Goal: Check status: Check status

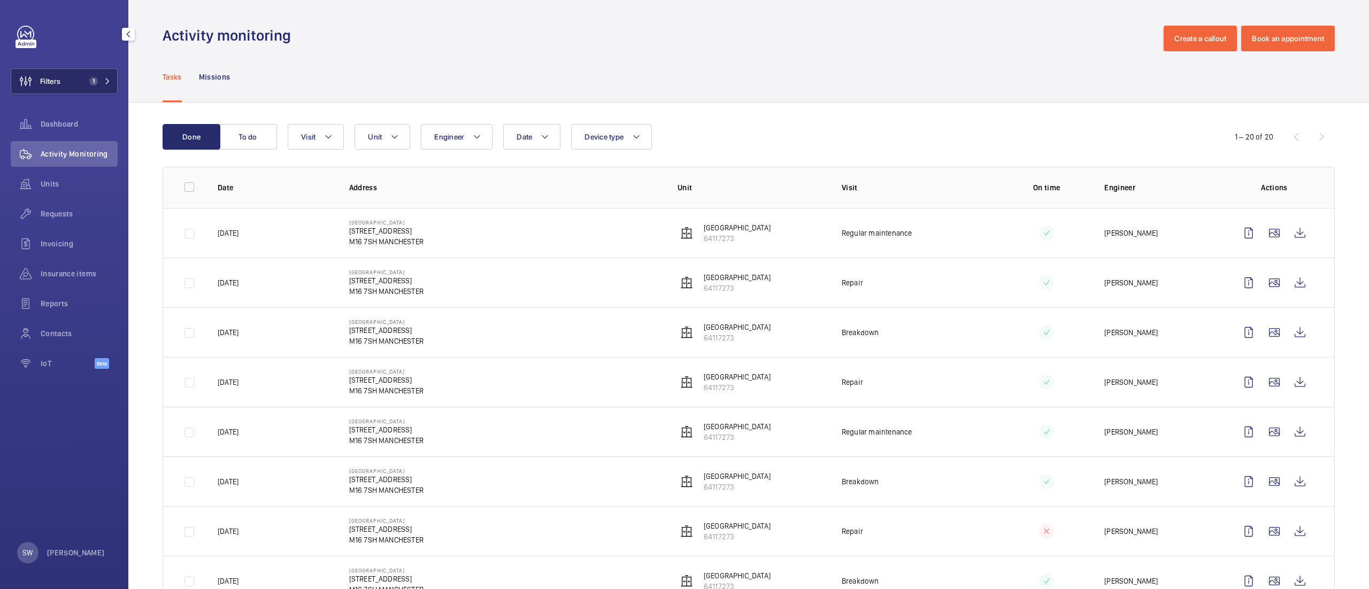
click at [74, 74] on button "Filters 1" at bounding box center [64, 81] width 107 height 26
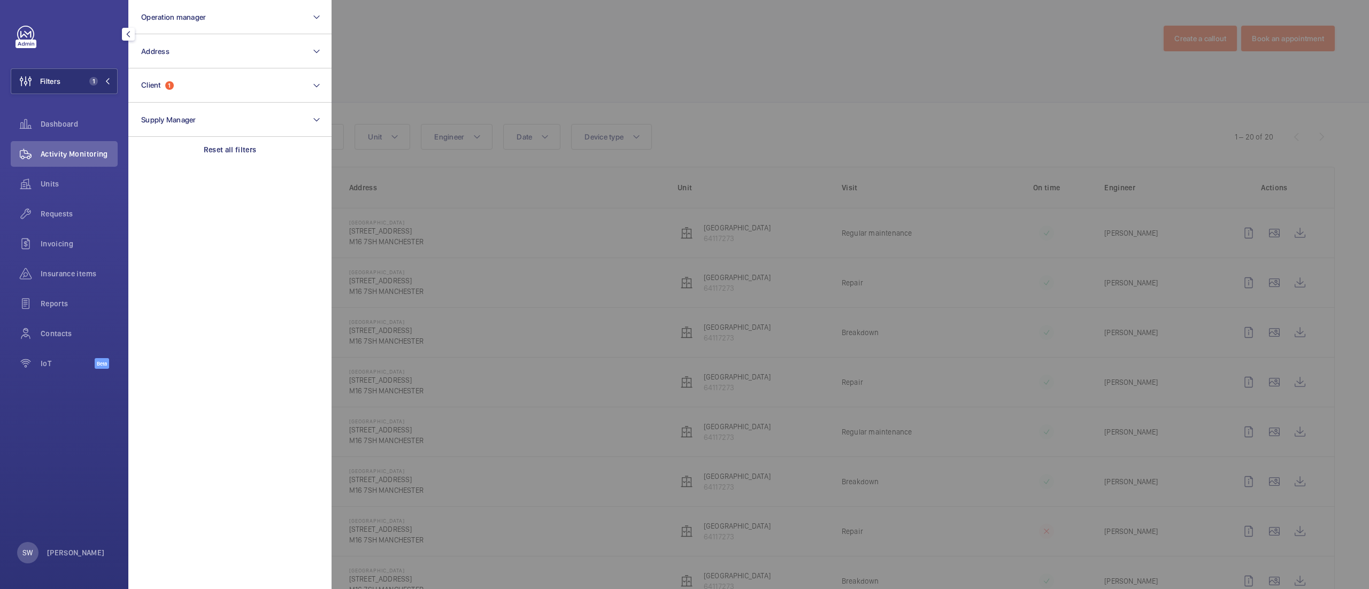
click at [249, 163] on section "Operation manager Address Client 1 Supply Manager Reset all filters" at bounding box center [229, 294] width 203 height 589
click at [229, 82] on button "Client 1" at bounding box center [229, 85] width 203 height 34
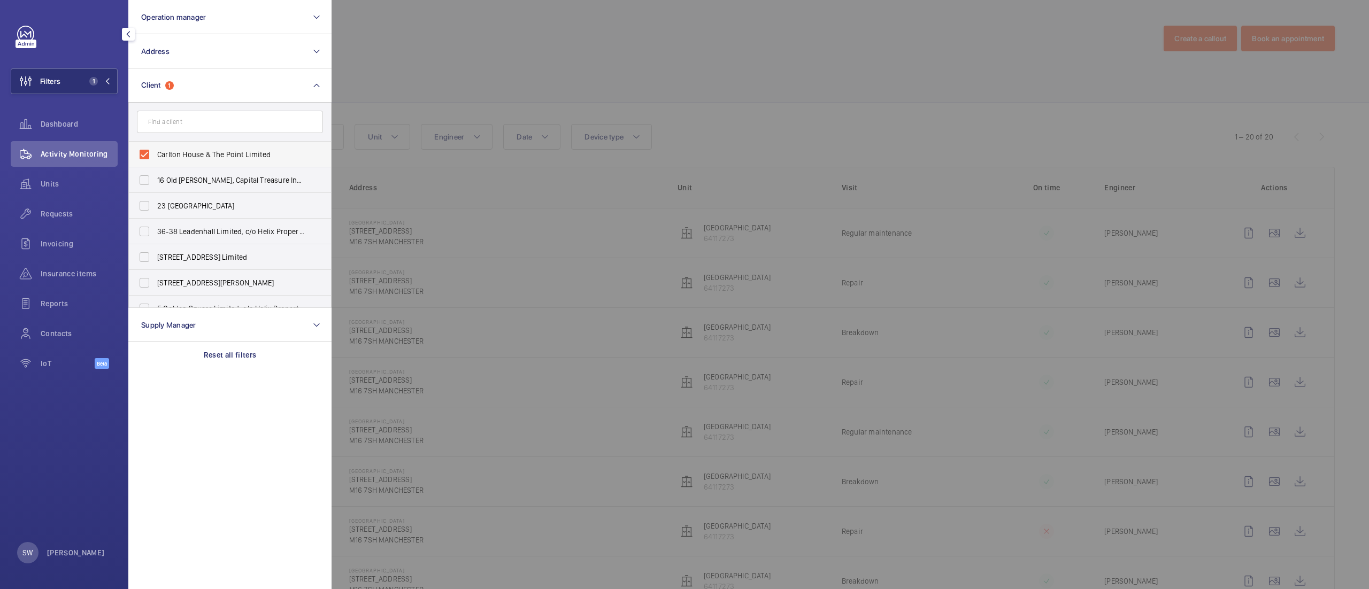
click at [181, 154] on span "Carlton House & The Point Limited" at bounding box center [230, 154] width 147 height 11
click at [155, 154] on input "Carlton House & The Point Limited" at bounding box center [144, 154] width 21 height 21
checkbox input "false"
click at [183, 114] on input "text" at bounding box center [230, 122] width 186 height 22
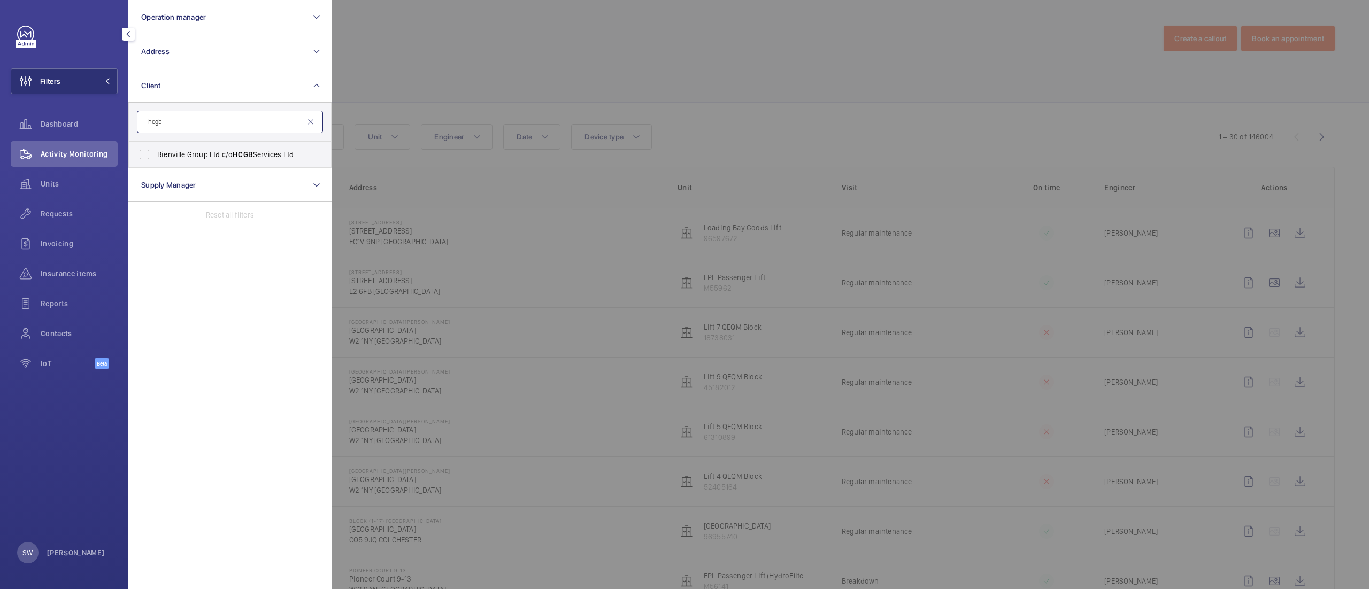
type input "hcgb"
click at [161, 156] on span "Bienville Group Ltd c/o HCGB Services Ltd" at bounding box center [230, 154] width 147 height 11
click at [155, 156] on input "Bienville Group Ltd c/o HCGB Services Ltd" at bounding box center [144, 154] width 21 height 21
checkbox input "true"
click at [187, 85] on button "Client 1" at bounding box center [229, 85] width 203 height 34
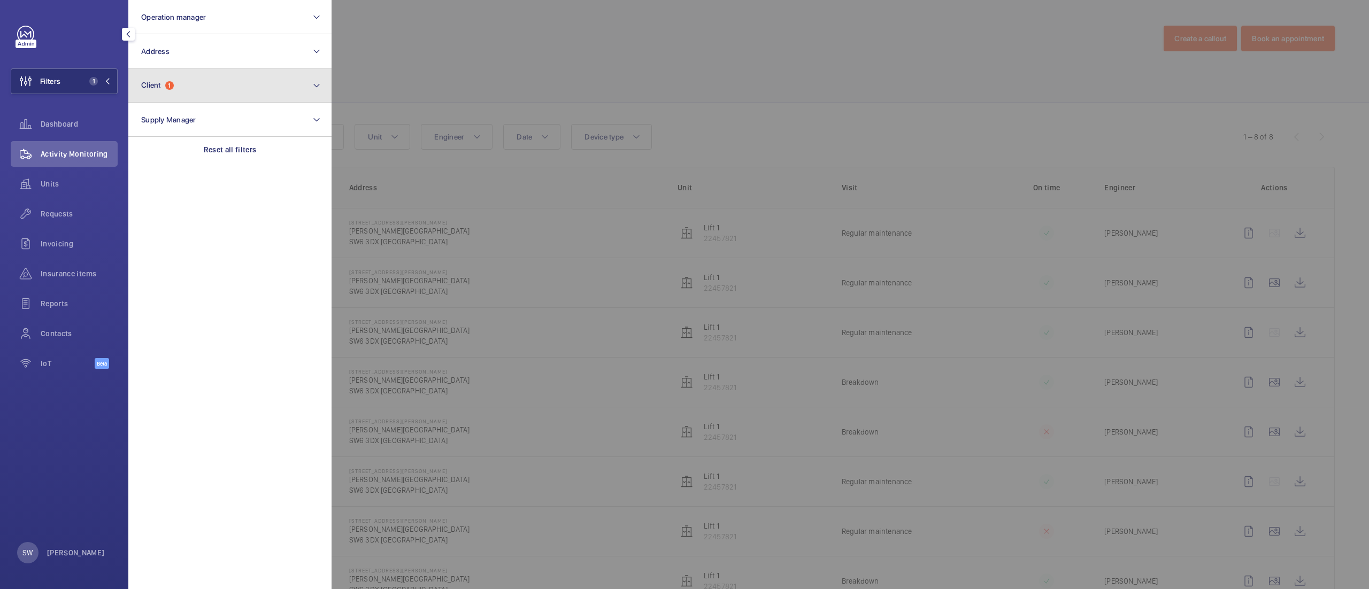
click at [176, 85] on button "Client 1" at bounding box center [229, 85] width 203 height 34
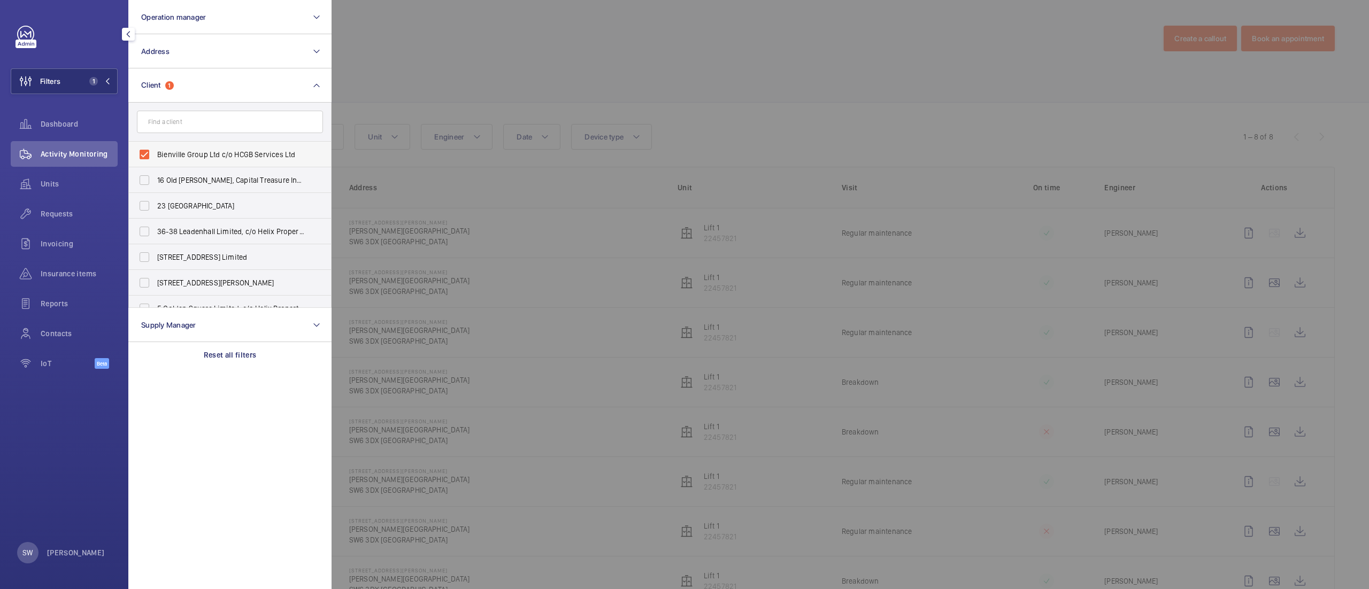
click at [210, 156] on span "Bienville Group Ltd c/o HCGB Services Ltd" at bounding box center [230, 154] width 147 height 11
click at [155, 156] on input "Bienville Group Ltd c/o HCGB Services Ltd" at bounding box center [144, 154] width 21 height 21
checkbox input "false"
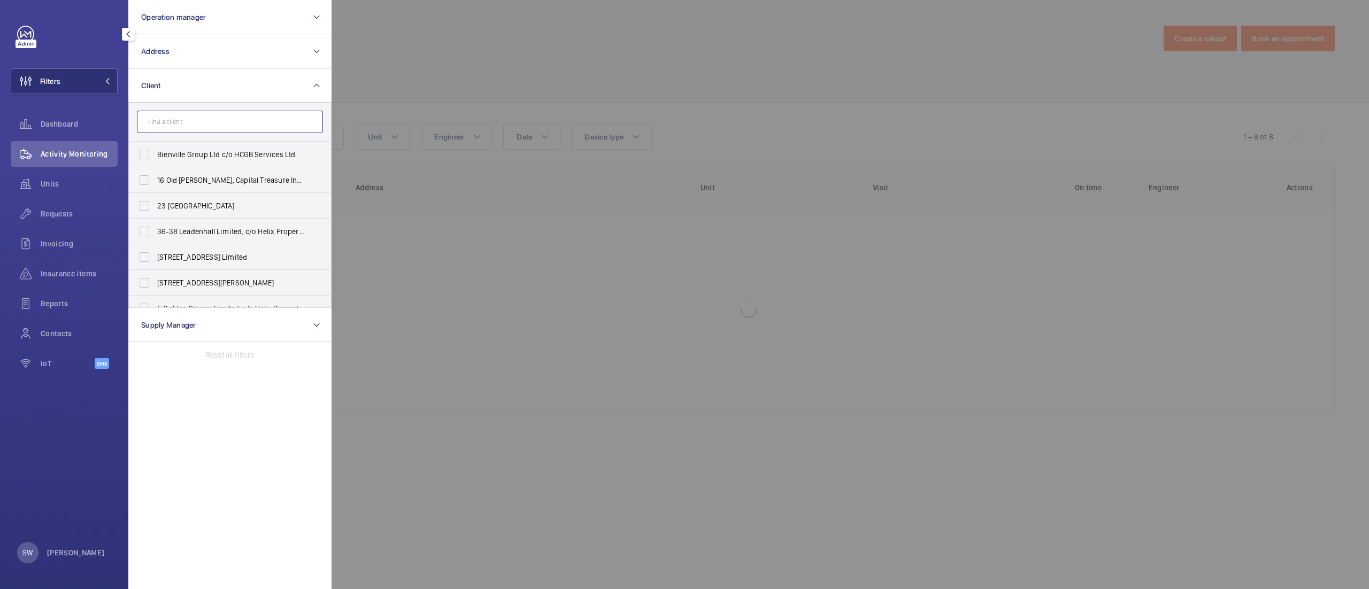
click at [189, 130] on input "text" at bounding box center [230, 122] width 186 height 22
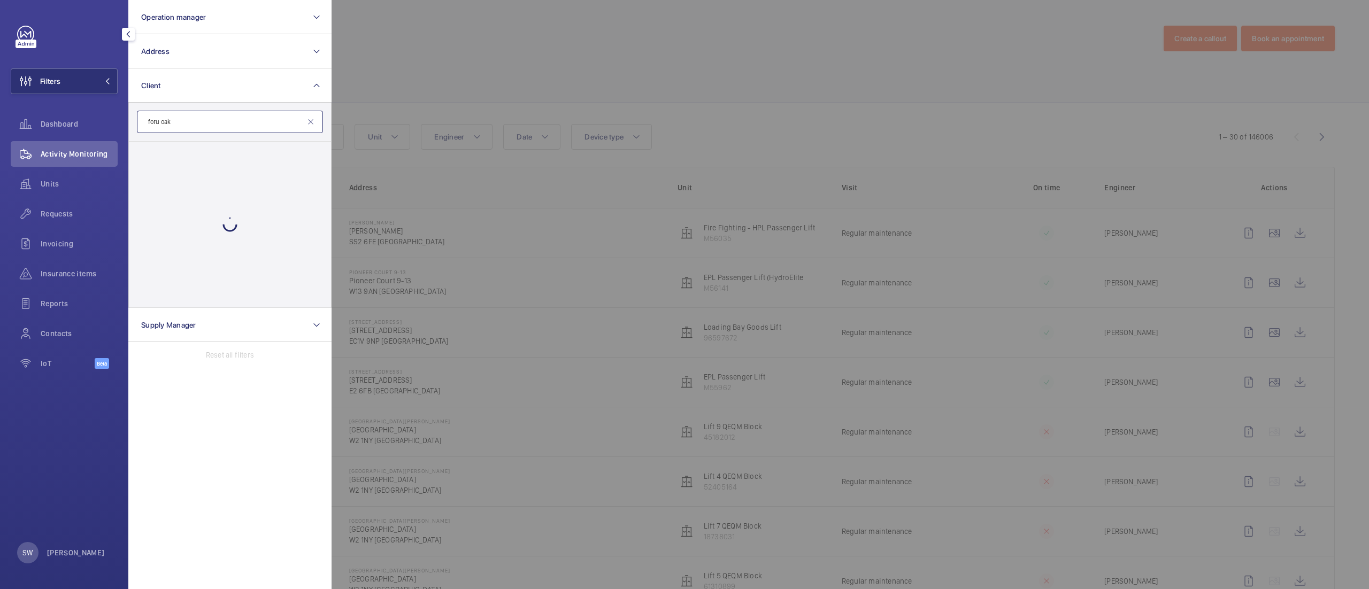
type input "foru"
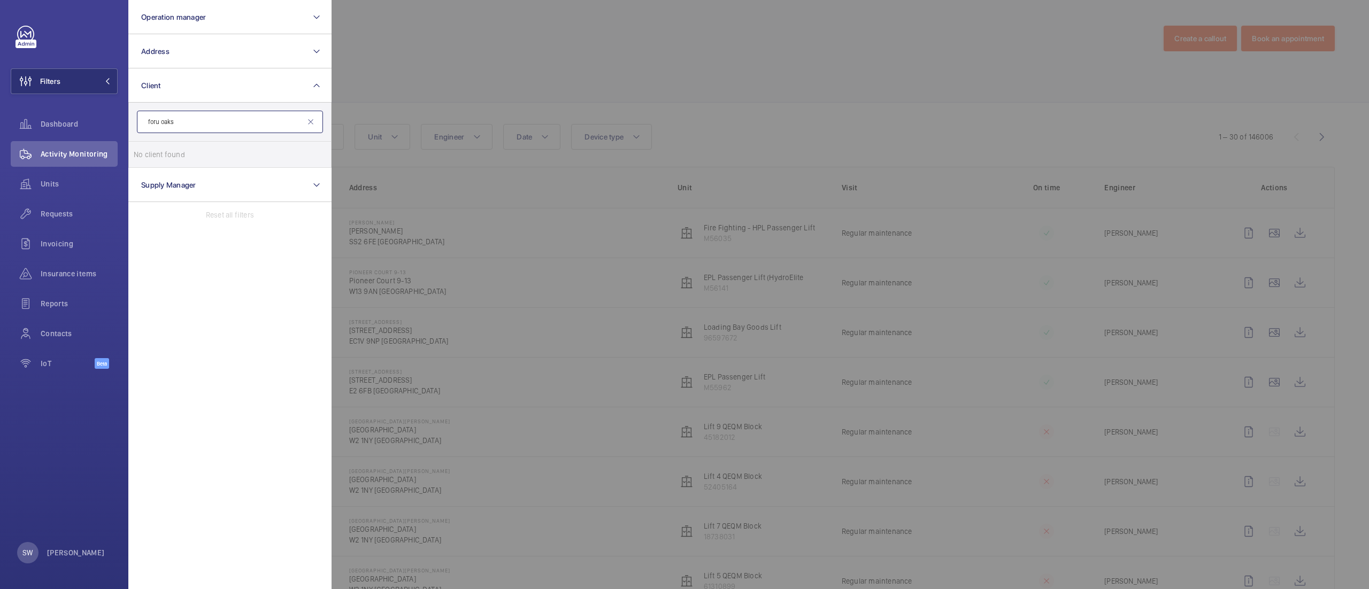
type input "foru oaks"
click at [959, 117] on div at bounding box center [1016, 294] width 1369 height 589
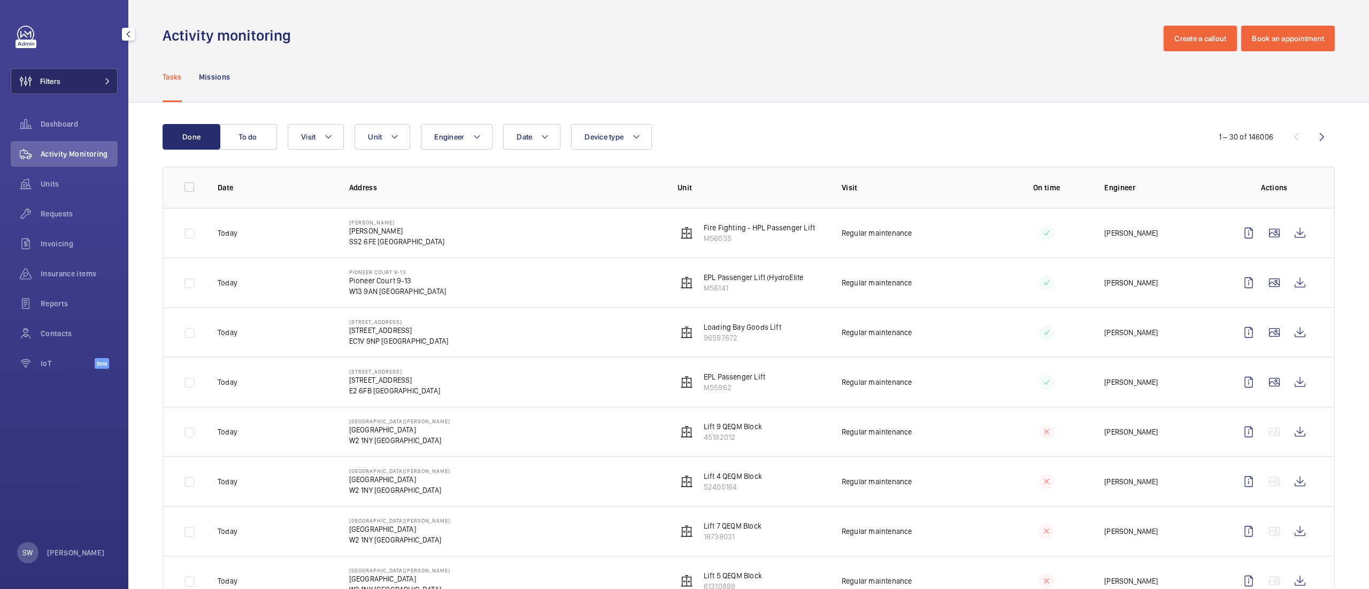
click at [48, 89] on span "Filters" at bounding box center [35, 81] width 49 height 26
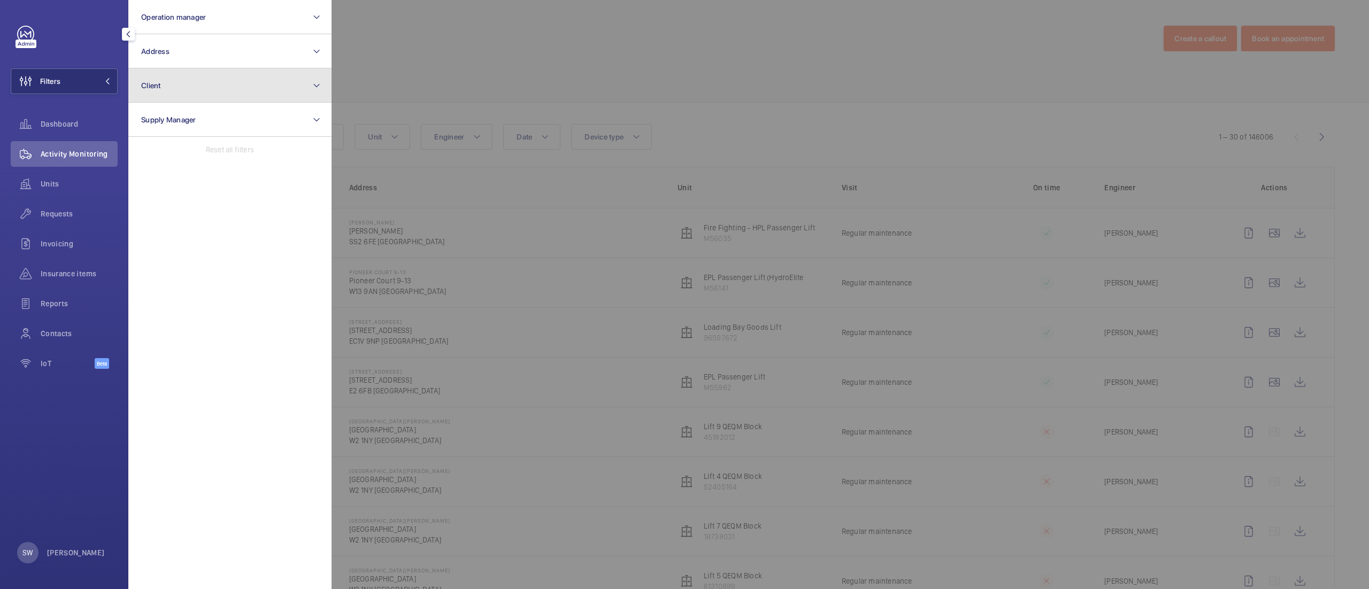
click at [236, 87] on button "Client" at bounding box center [229, 85] width 203 height 34
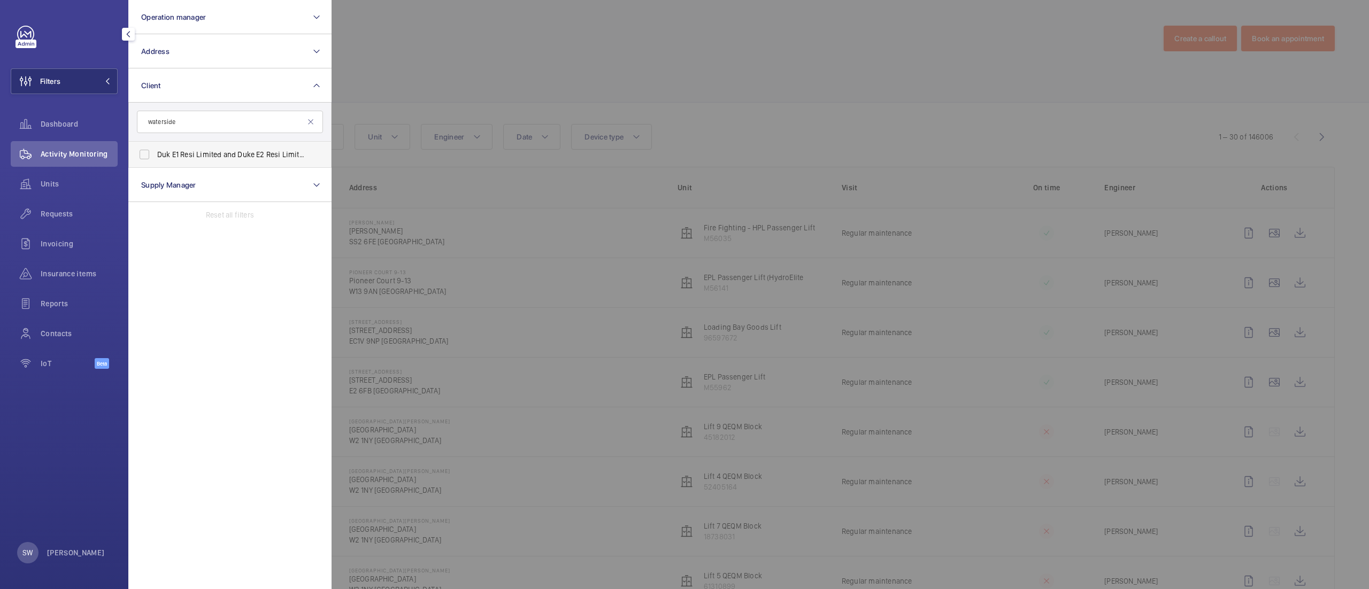
type input "waterside"
click at [221, 159] on span "Duk E1 Resi Limited and Duke E2 Resi Limited - Waterside Apartments" at bounding box center [230, 154] width 147 height 11
click at [155, 159] on input "Duk E1 Resi Limited and Duke E2 Resi Limited - Waterside Apartments" at bounding box center [144, 154] width 21 height 21
checkbox input "true"
click at [61, 210] on span "Requests" at bounding box center [79, 214] width 77 height 11
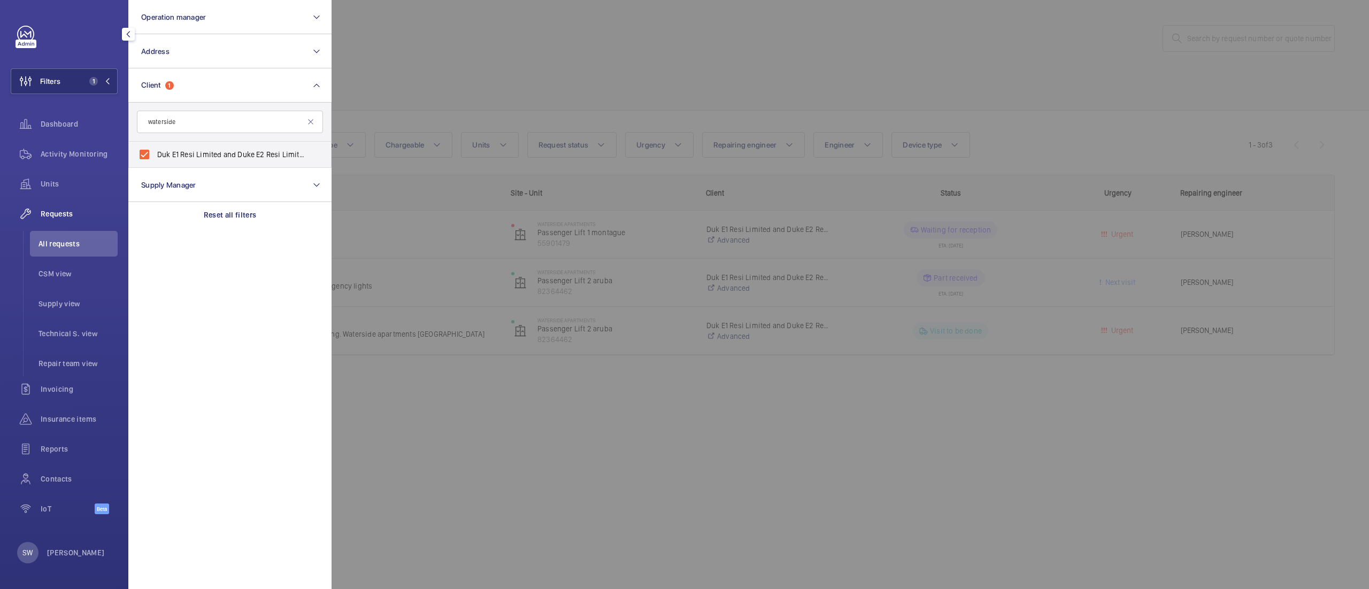
click at [878, 100] on div at bounding box center [1016, 294] width 1369 height 589
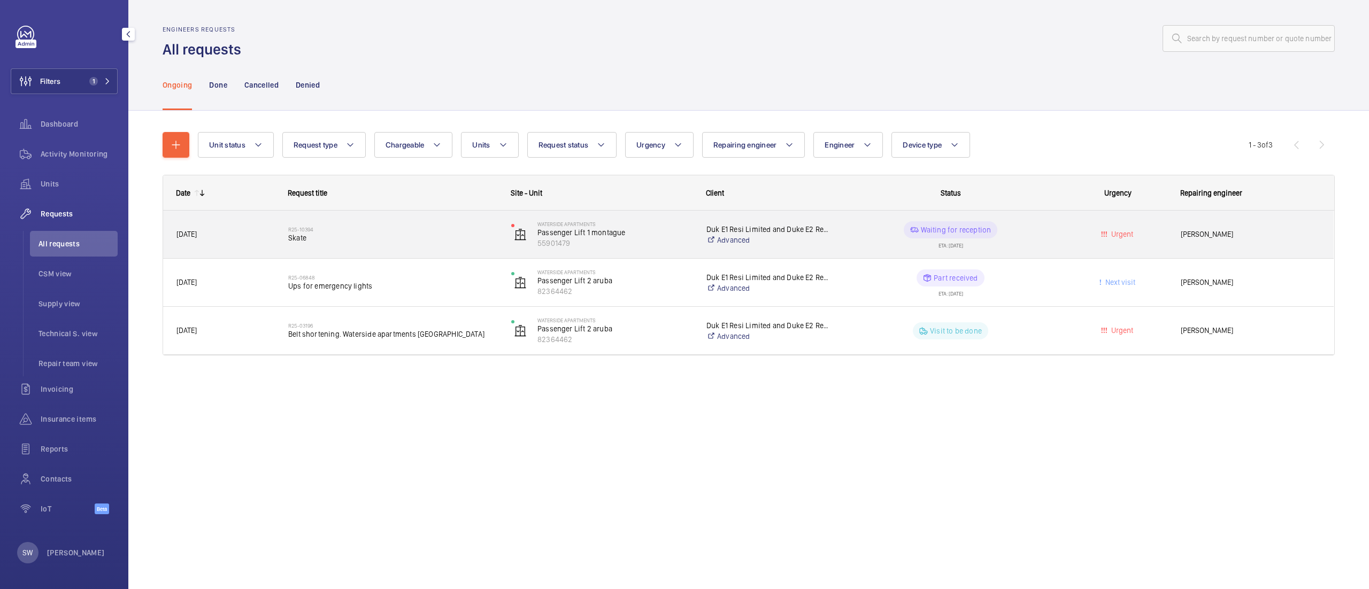
click at [939, 244] on div "ETA: [DATE]" at bounding box center [951, 244] width 25 height 10
